Goal: Information Seeking & Learning: Learn about a topic

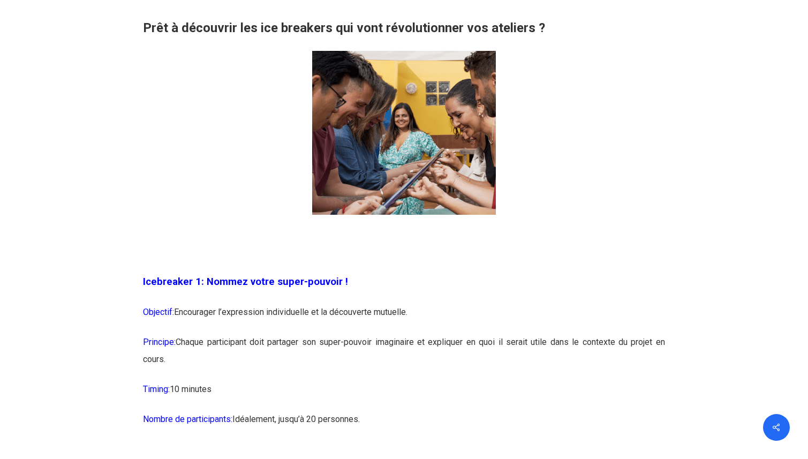
scroll to position [1891, 0]
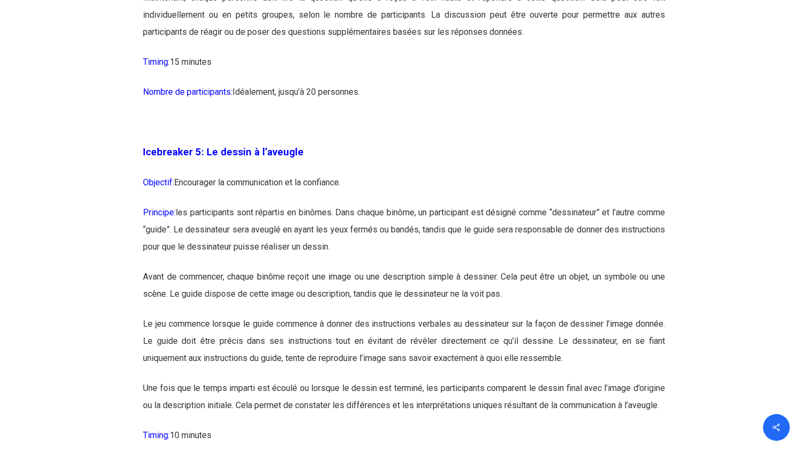
click at [237, 230] on p "Principe: les participants sont répartis en binômes. Dans chaque binôme, un par…" at bounding box center [404, 236] width 522 height 64
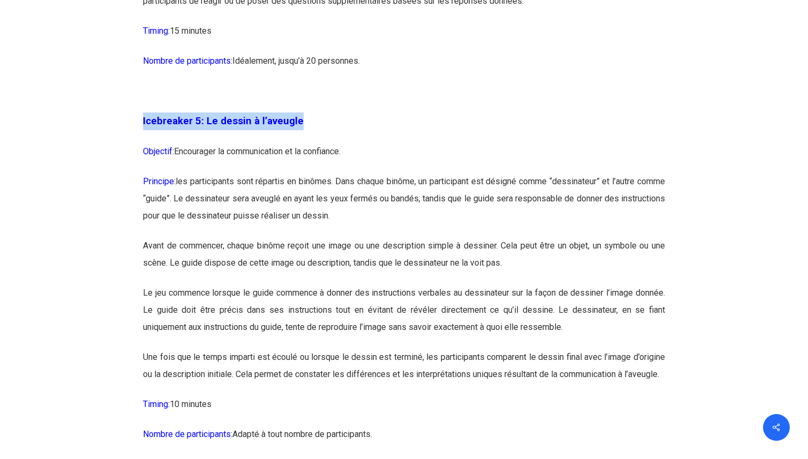
drag, startPoint x: 322, startPoint y: 121, endPoint x: 133, endPoint y: 121, distance: 189.1
copy span "Icebreaker 5: Le dessin à l’aveugle"
click at [197, 160] on p "Objectif: Encourager la communication et la confiance." at bounding box center [404, 158] width 522 height 30
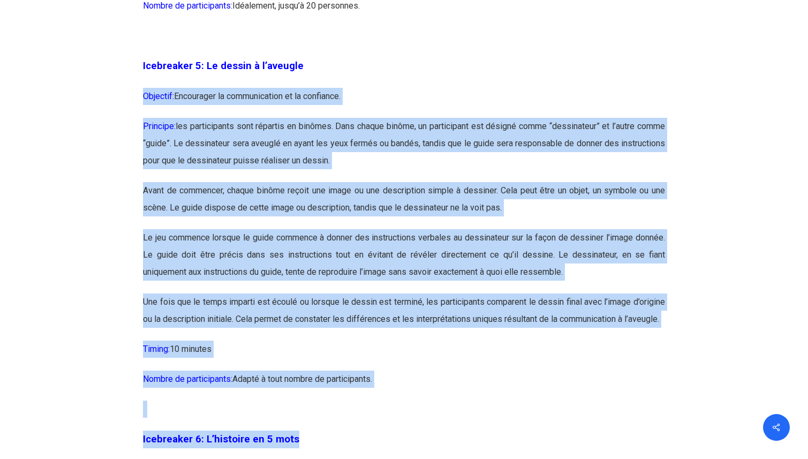
scroll to position [1979, 0]
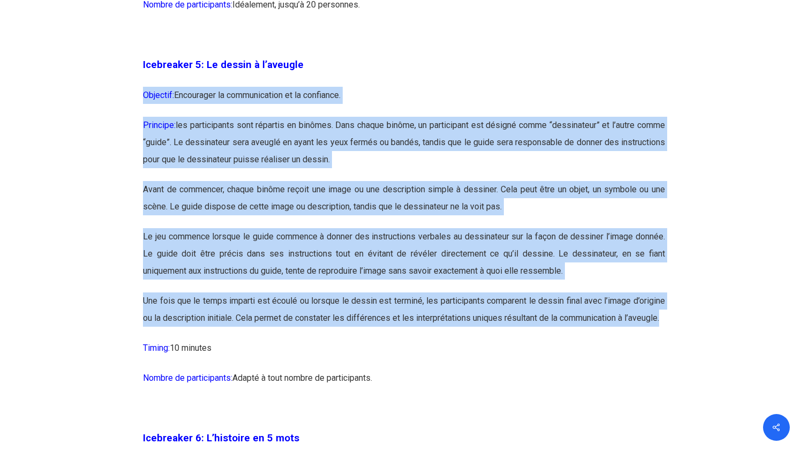
drag, startPoint x: 140, startPoint y: 140, endPoint x: 358, endPoint y: 352, distance: 303.8
copy div "Icebreaker 5: Le dessin à l’aveugle Objectif: Encourager la communication et la…"
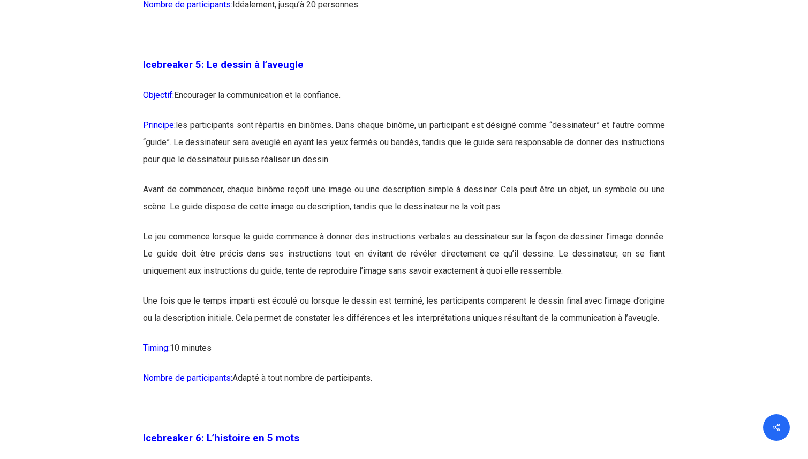
click at [342, 223] on p "Avant de commencer, chaque binôme reçoit une image ou une description simple à …" at bounding box center [404, 204] width 522 height 47
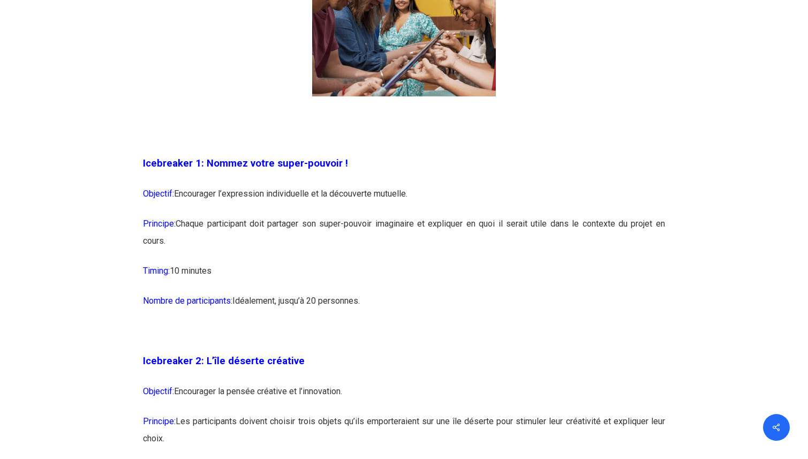
scroll to position [853, 0]
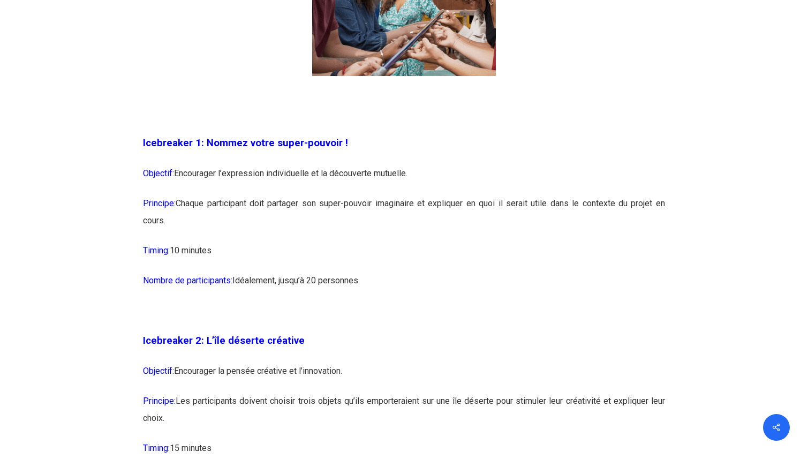
click at [308, 254] on p "Timing: 10 minutes" at bounding box center [404, 257] width 522 height 30
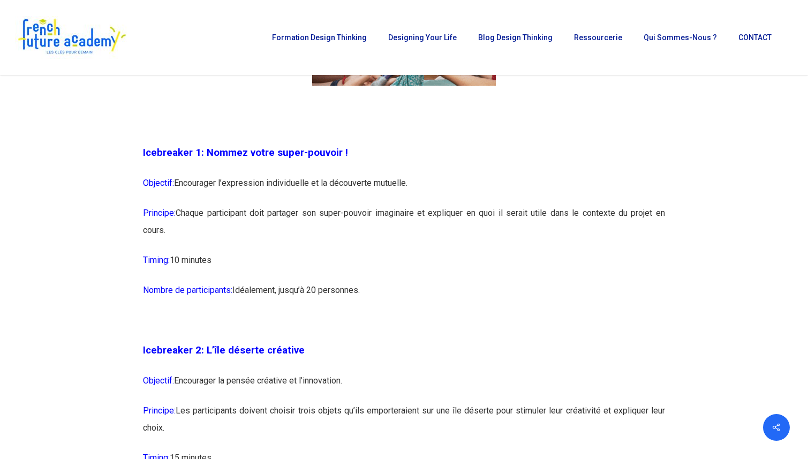
scroll to position [844, 0]
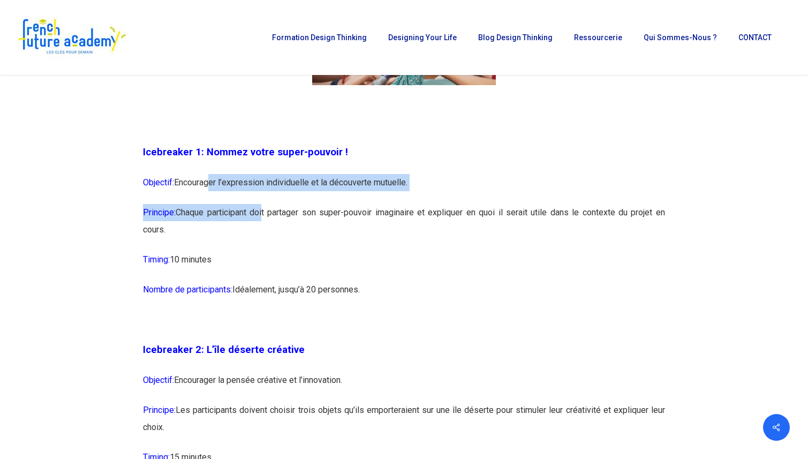
drag, startPoint x: 208, startPoint y: 181, endPoint x: 262, endPoint y: 217, distance: 65.2
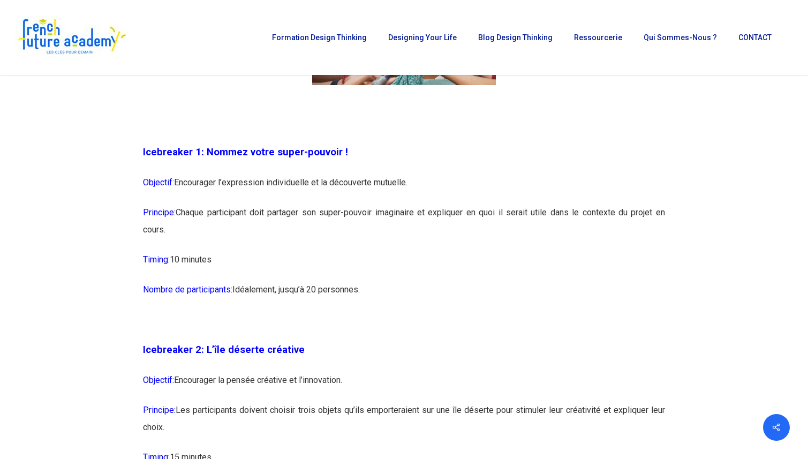
click at [301, 228] on p "Principe: Chaque participant doit partager son super-pouvoir imaginaire et expl…" at bounding box center [404, 227] width 522 height 47
drag, startPoint x: 383, startPoint y: 297, endPoint x: 136, endPoint y: 153, distance: 285.6
copy div "Icebreaker 1: Nommez votre super-pouvoir ! Objectif: Encourager l’expression in…"
click at [595, 287] on p "Nombre de participants: Idéalement, jusqu’à 20 personnes." at bounding box center [404, 296] width 522 height 30
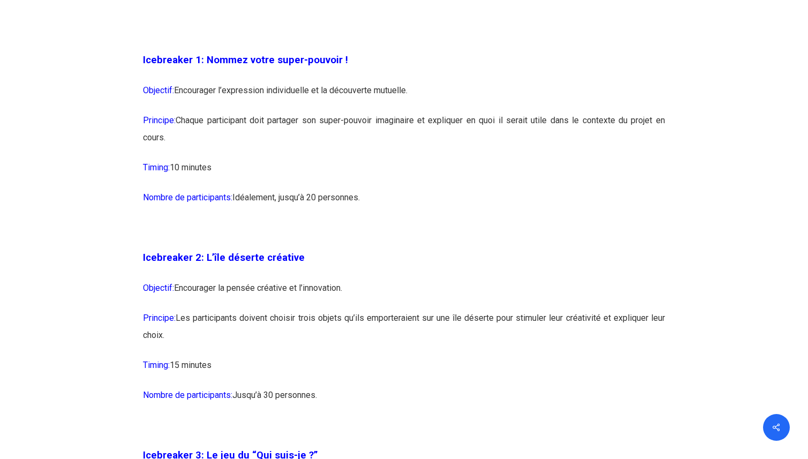
scroll to position [1021, 0]
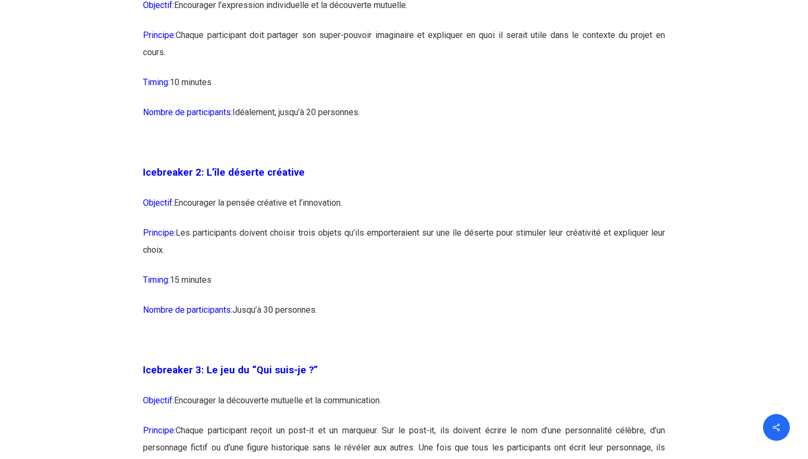
drag, startPoint x: 350, startPoint y: 319, endPoint x: 142, endPoint y: 174, distance: 253.8
copy div "Icebreaker 2: L’île déserte créative Objectif: Encourager la pensée créative et…"
